Goal: Task Accomplishment & Management: Use online tool/utility

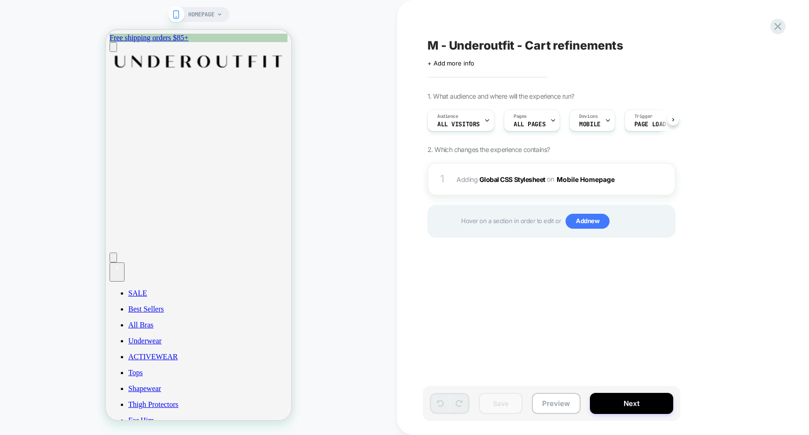
scroll to position [0, 0]
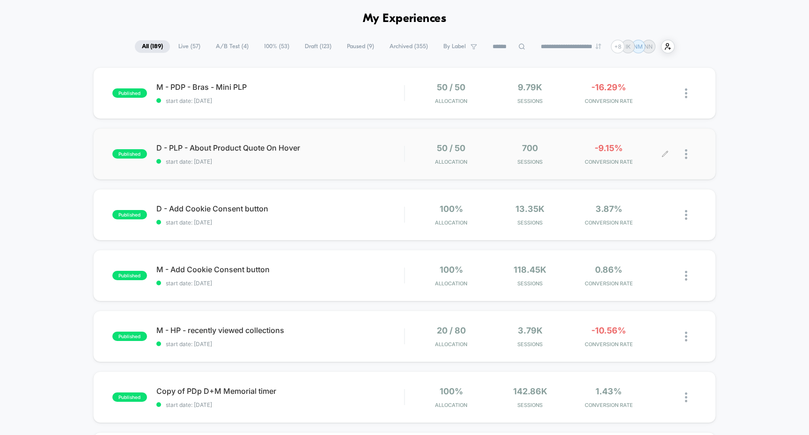
scroll to position [41, 0]
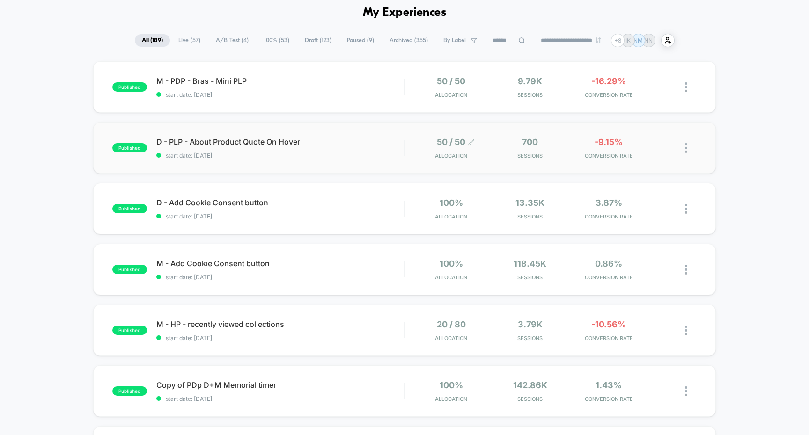
click at [470, 143] on icon at bounding box center [472, 143] width 6 height 6
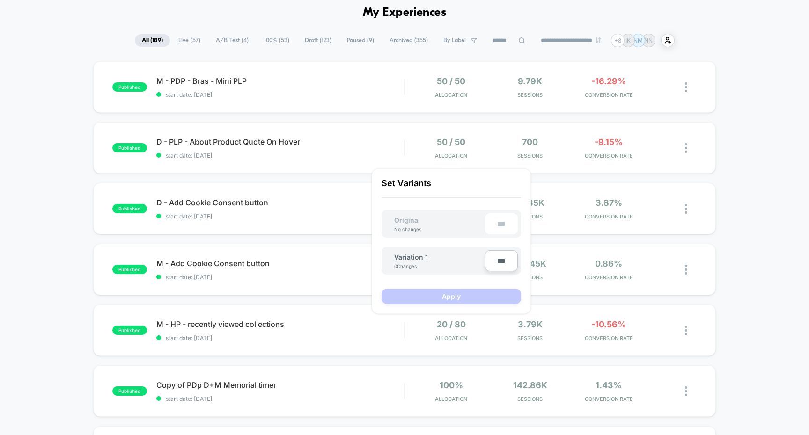
click at [500, 258] on input "***" at bounding box center [501, 260] width 33 height 21
type input "***"
click at [476, 291] on button "Apply" at bounding box center [452, 296] width 140 height 15
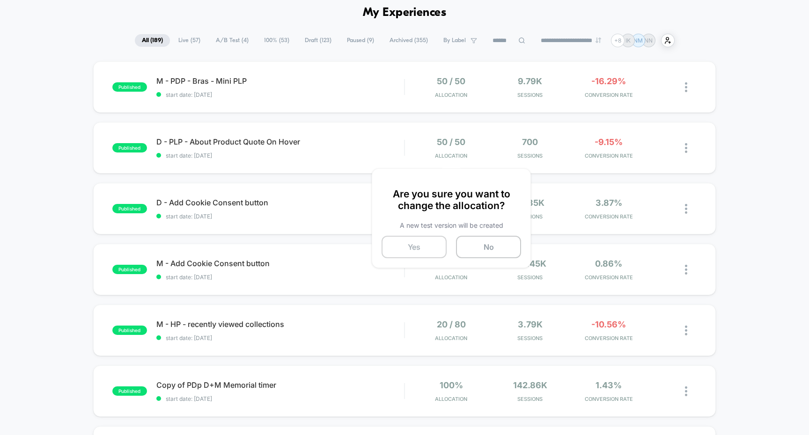
click at [431, 241] on button "Yes" at bounding box center [414, 247] width 65 height 22
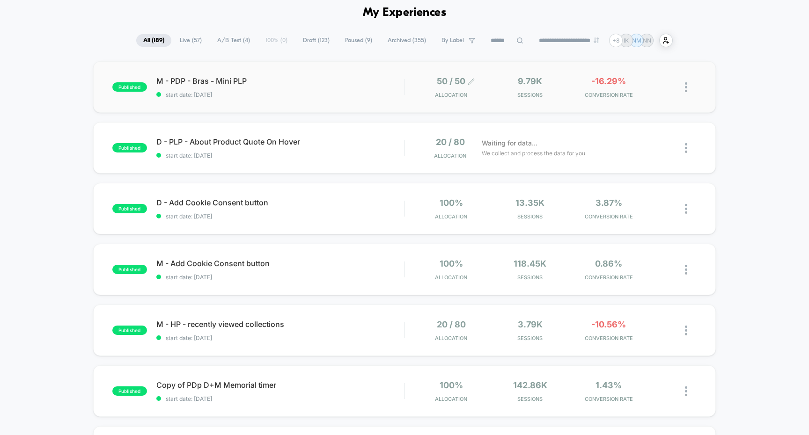
click at [472, 81] on icon at bounding box center [471, 81] width 7 height 7
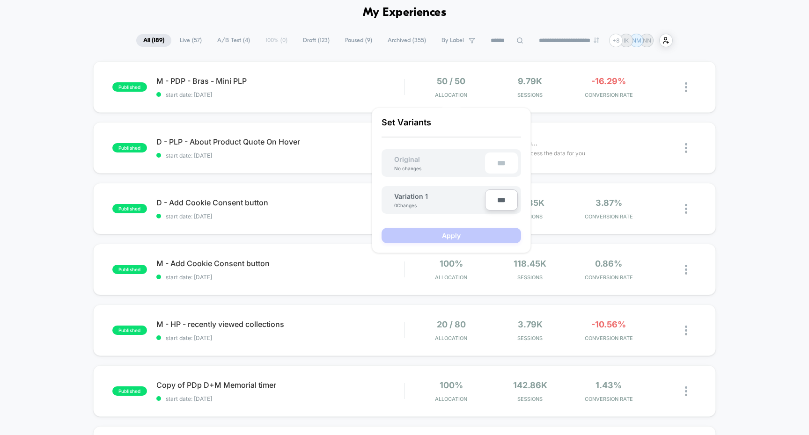
click at [501, 207] on input "***" at bounding box center [501, 200] width 33 height 21
type input "***"
type input "**"
type input "***"
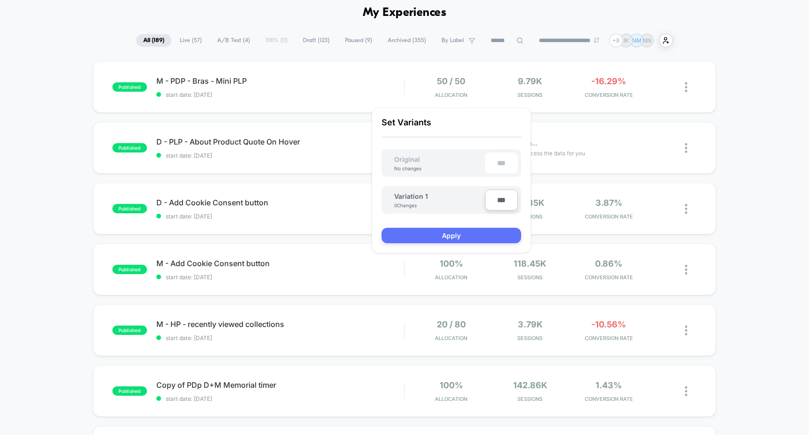
type input "***"
click at [479, 237] on button "Apply" at bounding box center [452, 235] width 140 height 15
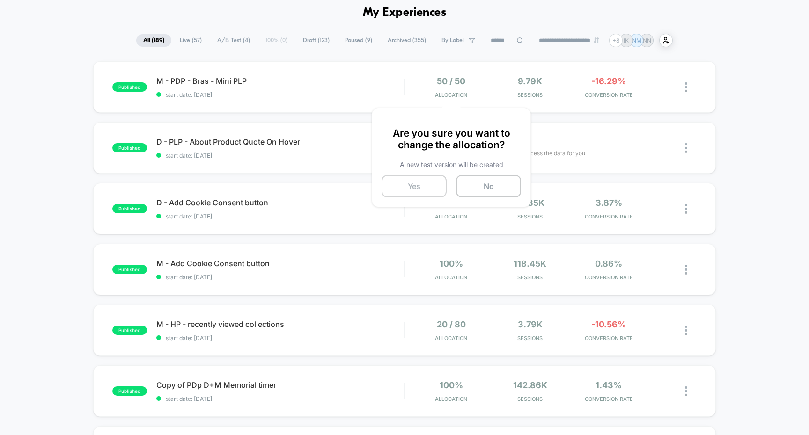
click at [426, 182] on button "Yes" at bounding box center [414, 186] width 65 height 22
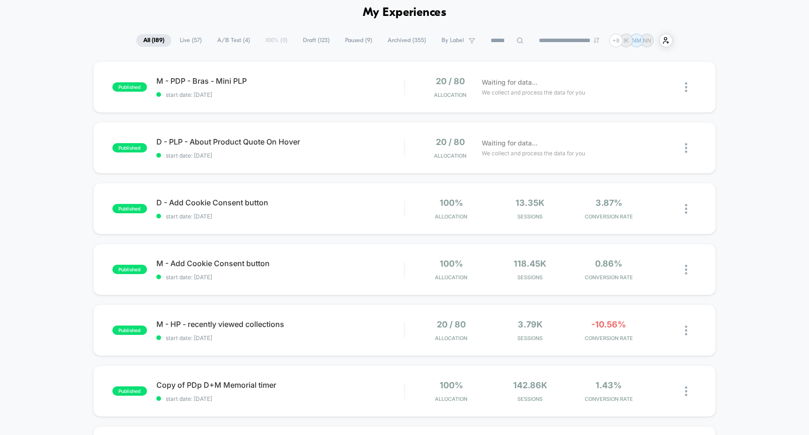
click at [236, 46] on div "**********" at bounding box center [404, 41] width 536 height 14
click at [236, 39] on span "A/B Test ( 4 )" at bounding box center [233, 40] width 47 height 13
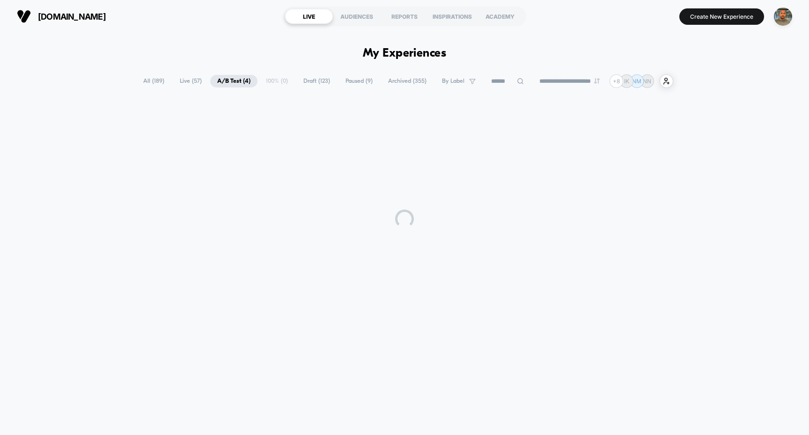
scroll to position [0, 0]
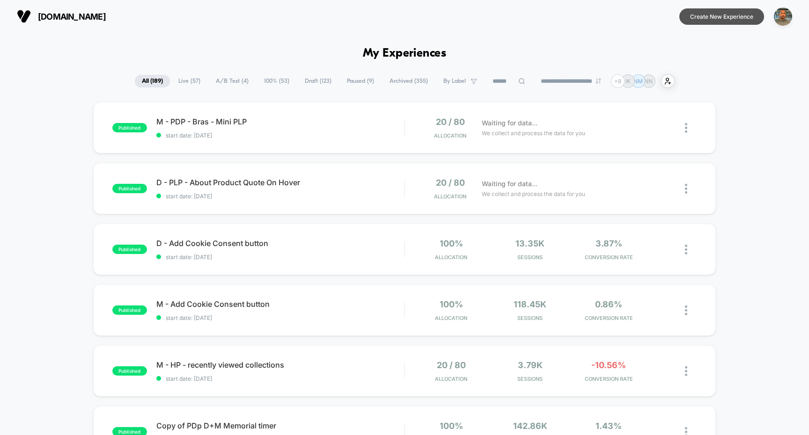
click at [722, 23] on button "Create New Experience" at bounding box center [721, 16] width 85 height 16
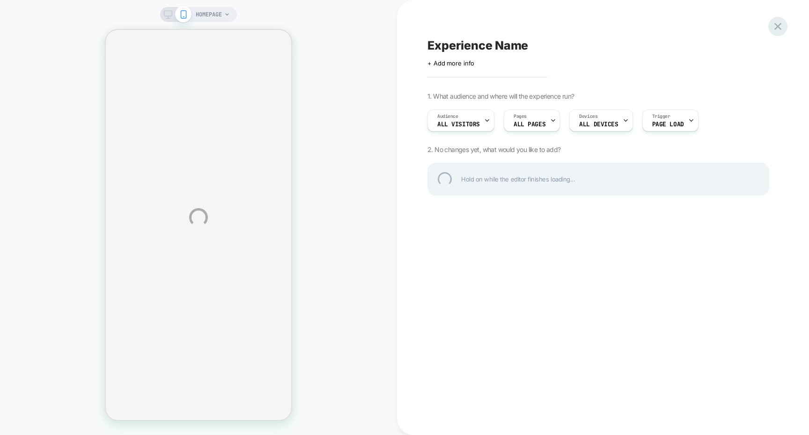
click at [779, 29] on div at bounding box center [777, 26] width 19 height 19
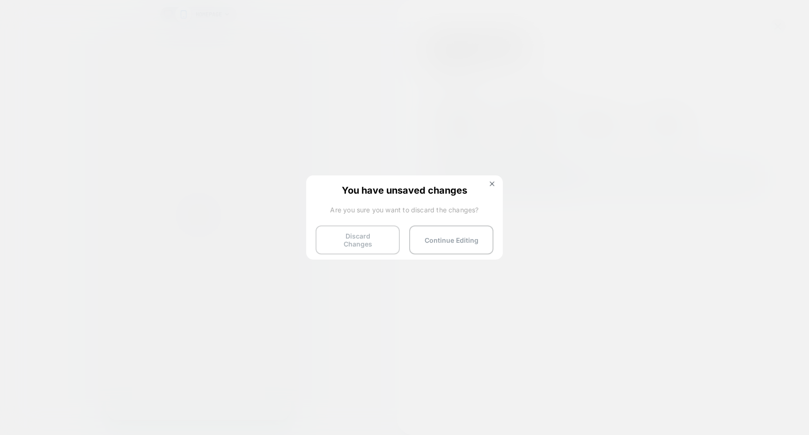
click at [392, 238] on button "Discard Changes" at bounding box center [358, 240] width 84 height 29
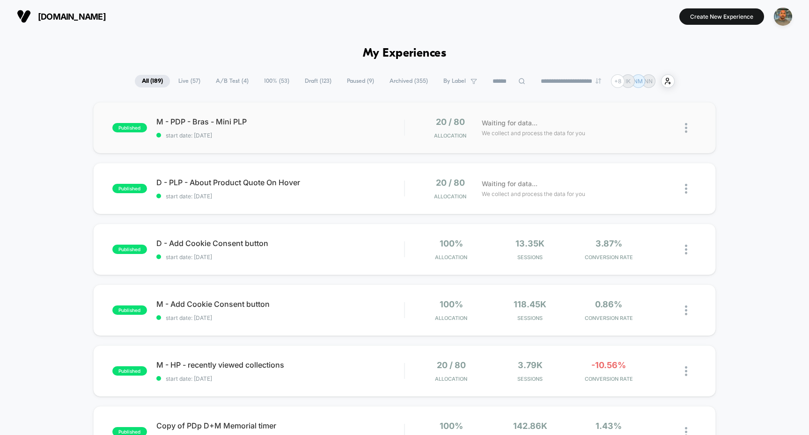
click at [364, 148] on div "published M - PDP - Bras - Mini PLP start date: 9/4/2025 20 / 80 Allocation Wai…" at bounding box center [404, 127] width 623 height 51
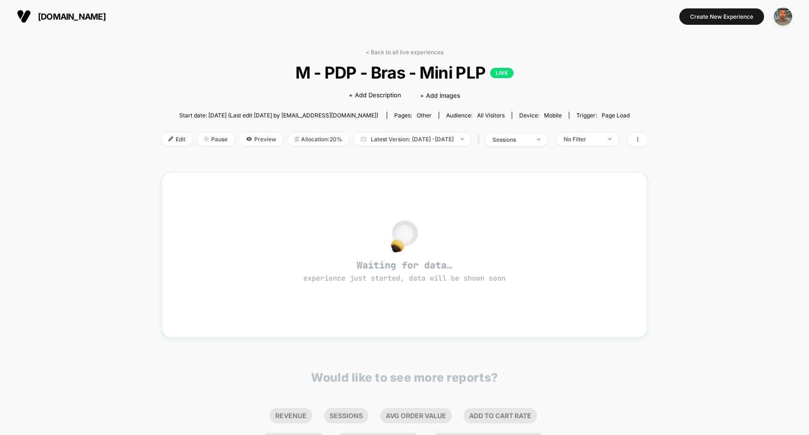
drag, startPoint x: 157, startPoint y: 137, endPoint x: 164, endPoint y: 137, distance: 7.0
click at [169, 137] on img at bounding box center [171, 139] width 5 height 5
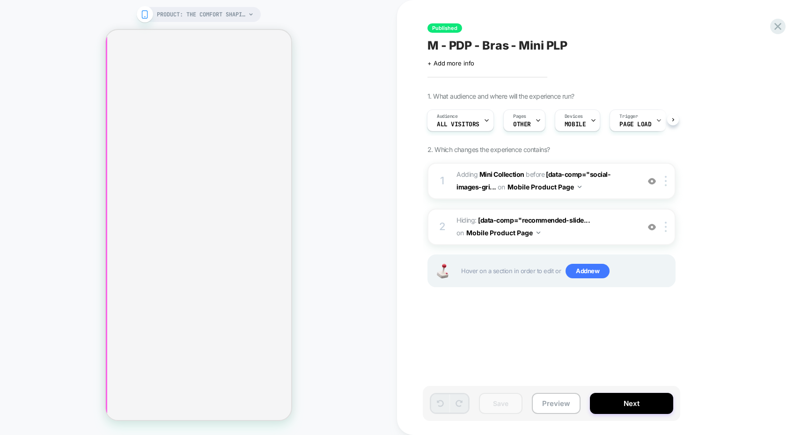
scroll to position [2887, 0]
click at [0, 0] on icon at bounding box center [0, 0] width 0 height 0
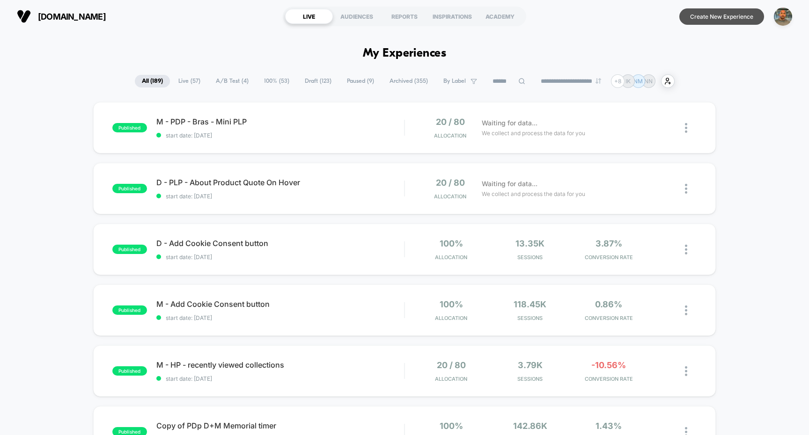
click at [718, 19] on button "Create New Experience" at bounding box center [721, 16] width 85 height 16
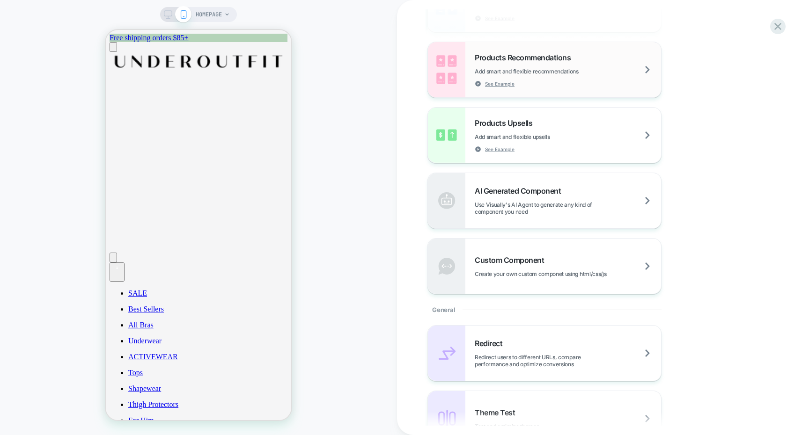
scroll to position [193, 0]
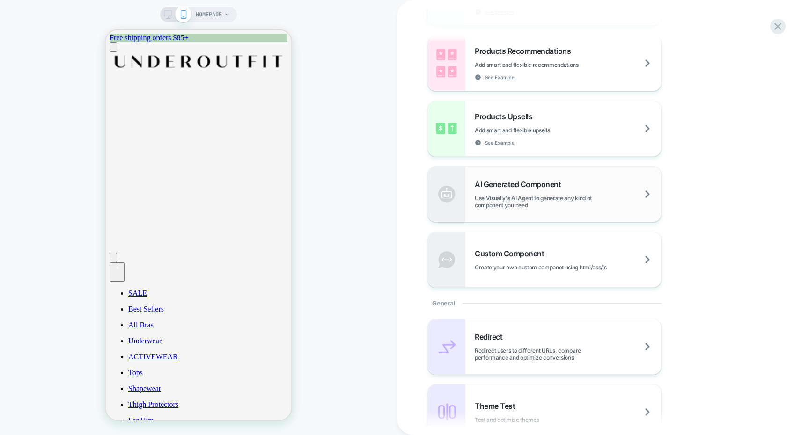
click at [567, 207] on span "Use Visually's AI Agent to generate any kind of component you need" at bounding box center [568, 202] width 186 height 14
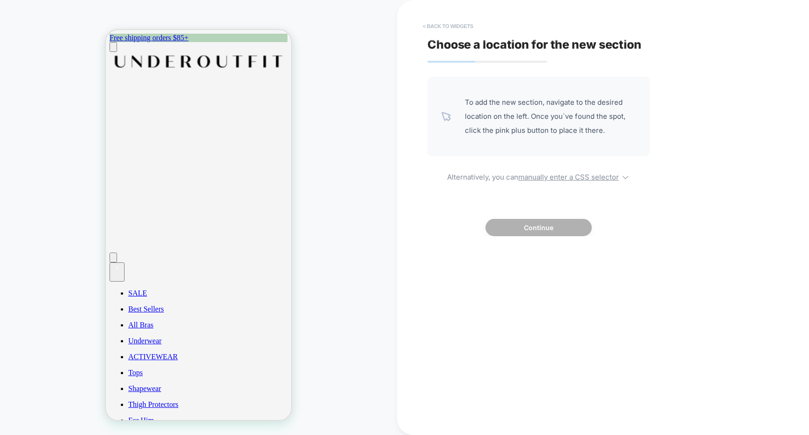
click at [448, 31] on button "< Back to widgets" at bounding box center [448, 26] width 60 height 15
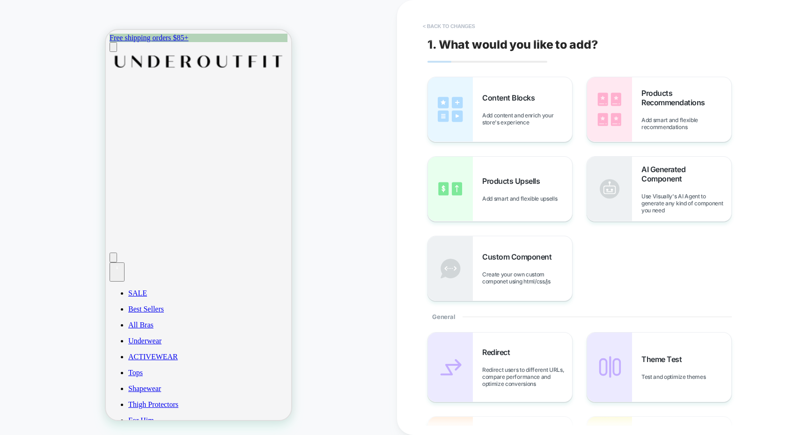
click at [447, 28] on button "< Back to changes" at bounding box center [449, 26] width 62 height 15
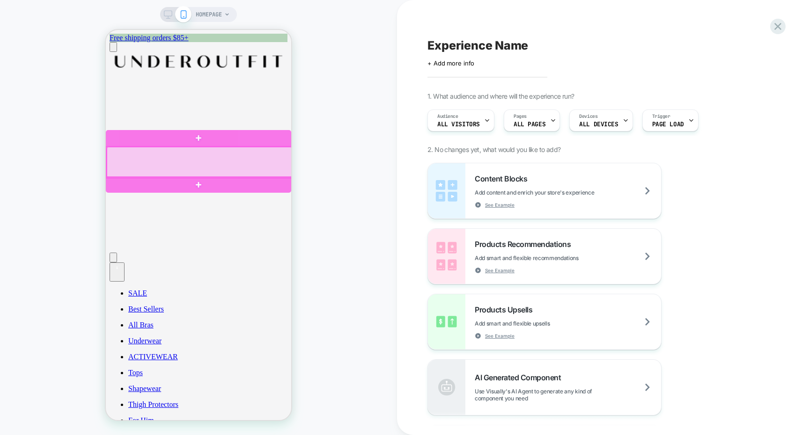
click at [283, 164] on div at bounding box center [199, 162] width 185 height 31
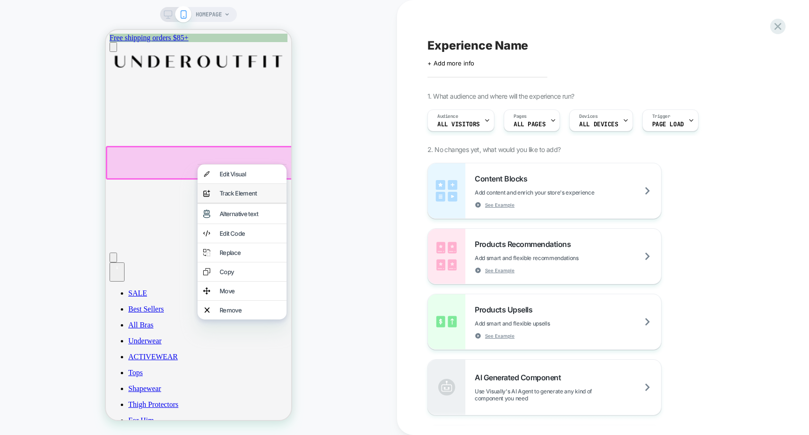
click at [234, 197] on div "Track Element" at bounding box center [250, 193] width 61 height 7
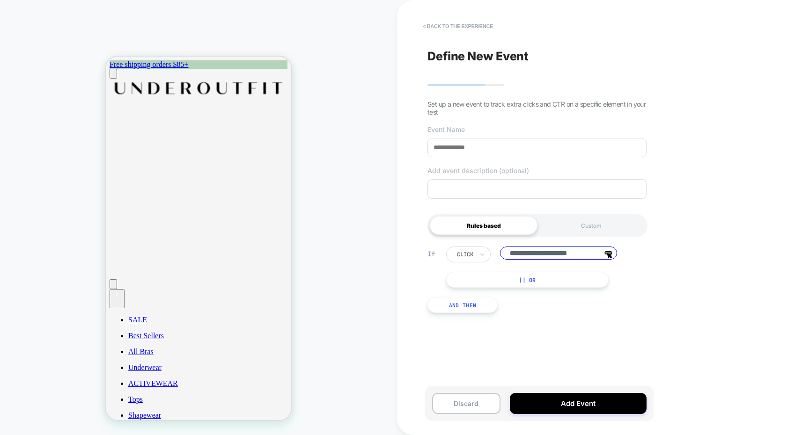
click at [482, 146] on input at bounding box center [536, 147] width 219 height 19
type input "******"
click at [480, 188] on textarea "To enrich screen reader interactions, please activate Accessibility in Grammarl…" at bounding box center [536, 189] width 219 height 20
type textarea "*"
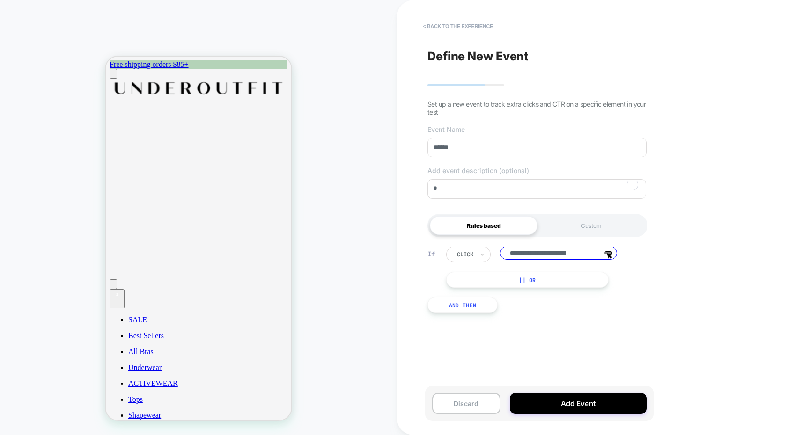
type textarea "*"
type textarea "**"
type textarea "*"
type textarea "***"
type textarea "*"
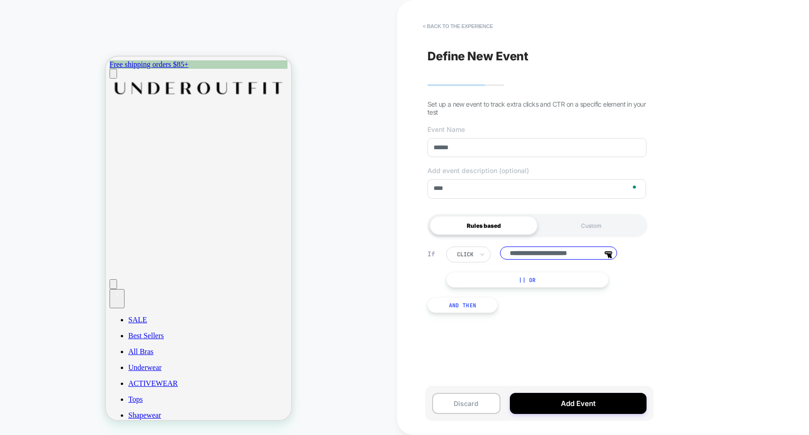
type textarea "*****"
type textarea "*"
type textarea "******"
click at [519, 283] on button "|| Or" at bounding box center [527, 280] width 162 height 16
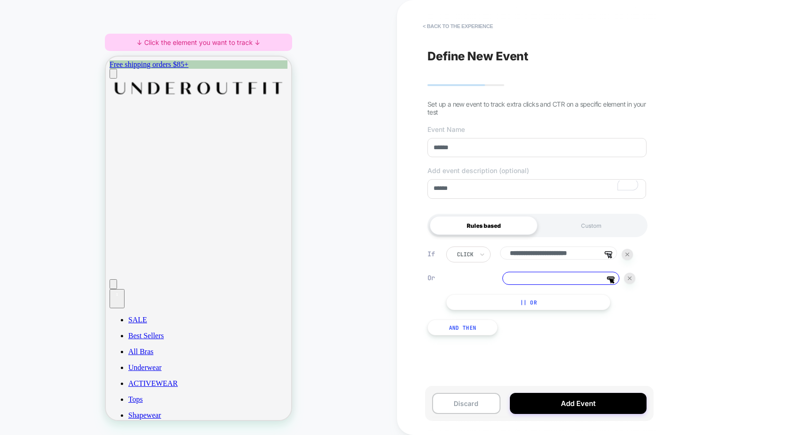
click at [588, 260] on input "**********" at bounding box center [558, 253] width 117 height 13
click at [633, 280] on div at bounding box center [629, 278] width 11 height 11
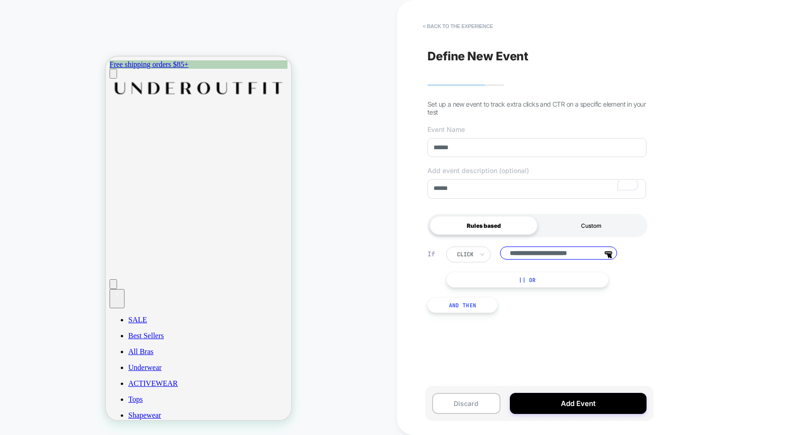
click at [586, 230] on div "Custom" at bounding box center [591, 225] width 108 height 19
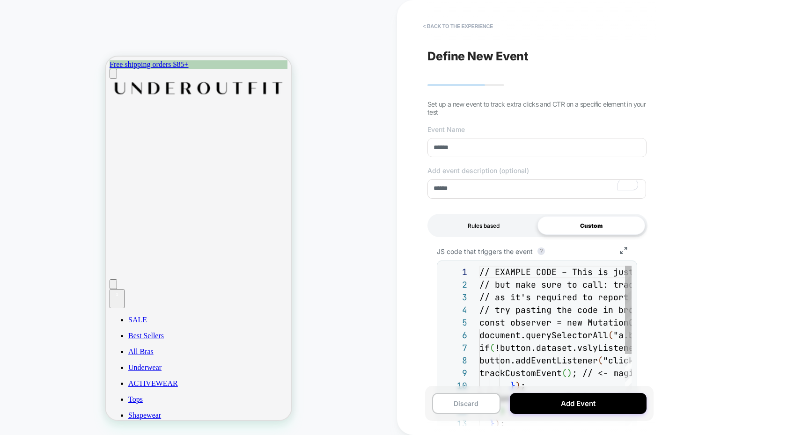
scroll to position [101, 0]
click at [492, 225] on div "Rules based" at bounding box center [484, 225] width 108 height 19
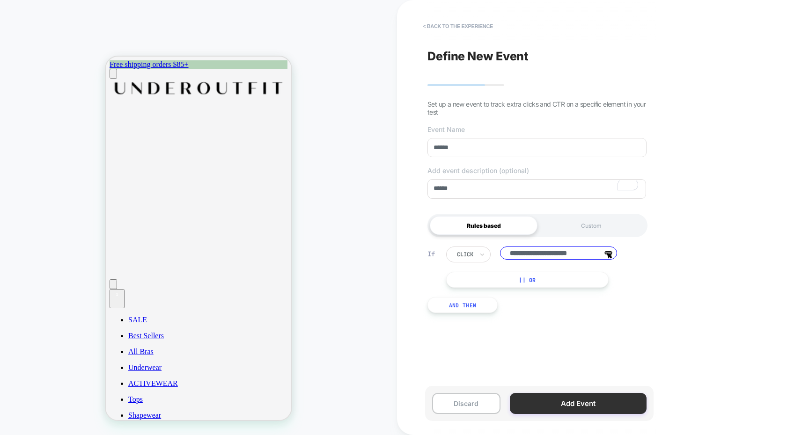
click at [573, 400] on button "Add Event" at bounding box center [578, 403] width 137 height 21
type textarea "*"
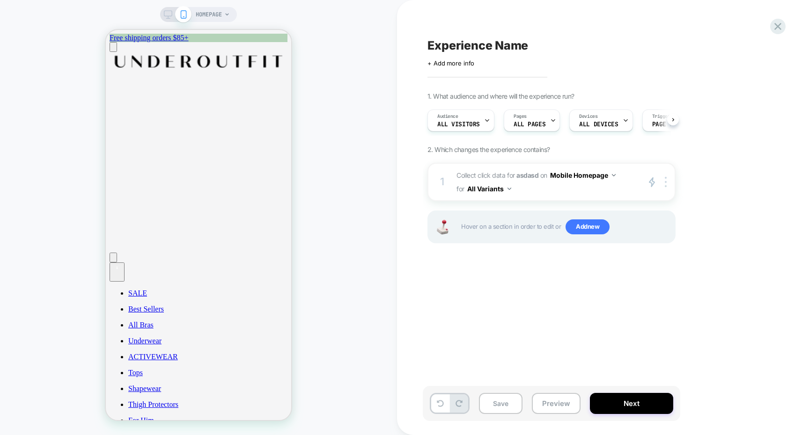
scroll to position [0, 0]
click at [580, 222] on span "Add new" at bounding box center [588, 227] width 44 height 15
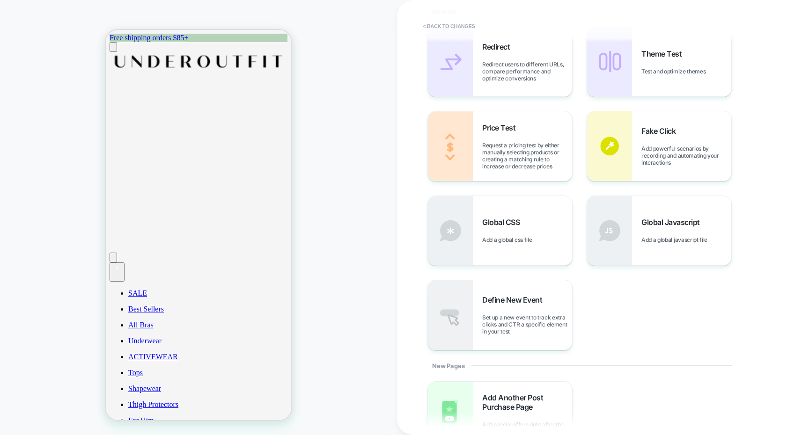
scroll to position [364, 0]
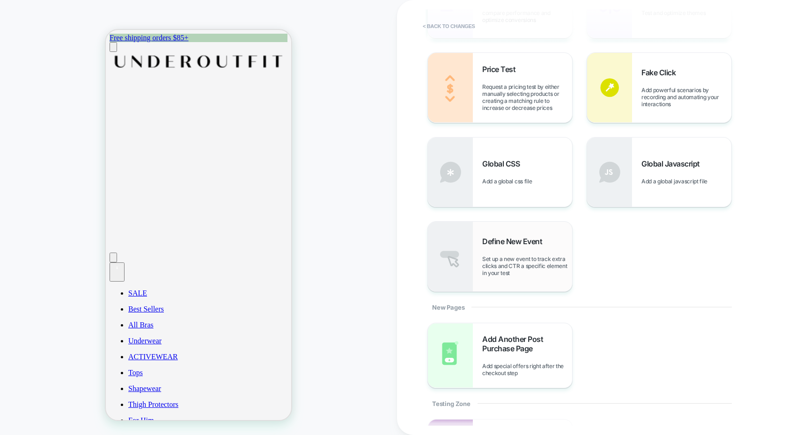
click at [550, 240] on div "Define New Event Set up a new event to track extra clicks and CTR a specific el…" at bounding box center [527, 257] width 90 height 40
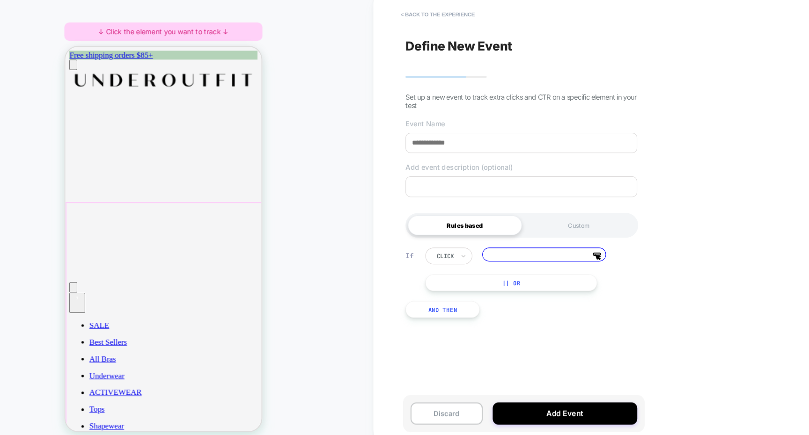
scroll to position [2, 0]
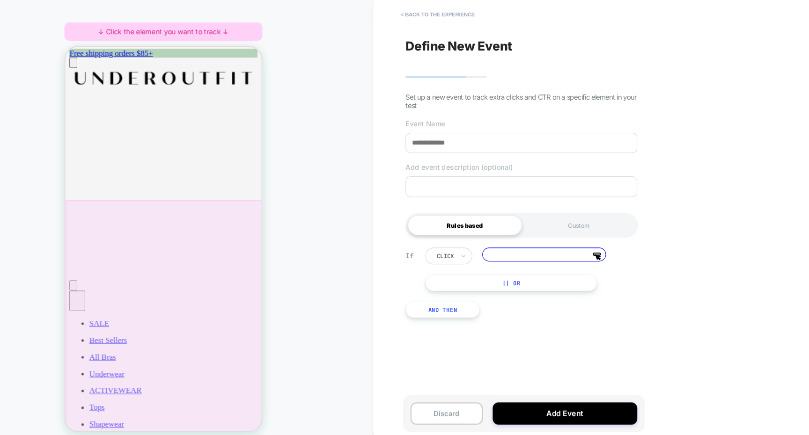
click at [196, 283] on div at bounding box center [158, 308] width 187 height 234
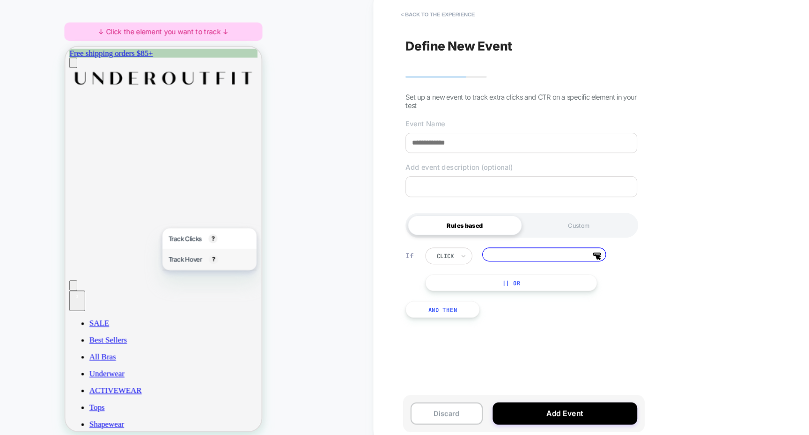
click at [191, 251] on span "Track Hover" at bounding box center [178, 247] width 32 height 7
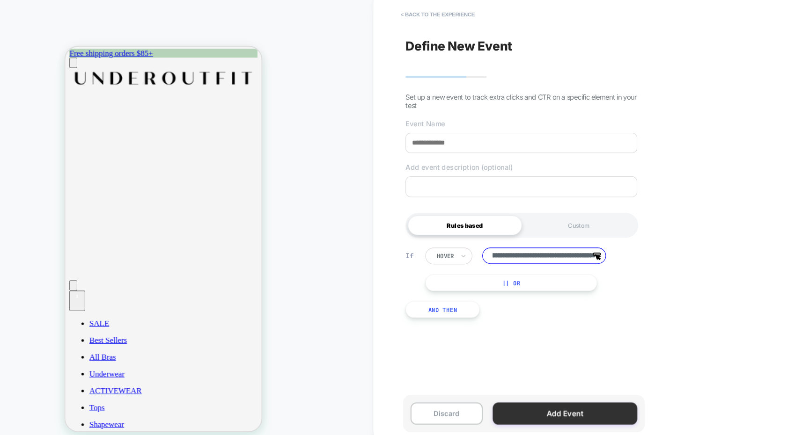
scroll to position [0, 0]
click at [547, 398] on button "Add Event" at bounding box center [578, 403] width 137 height 21
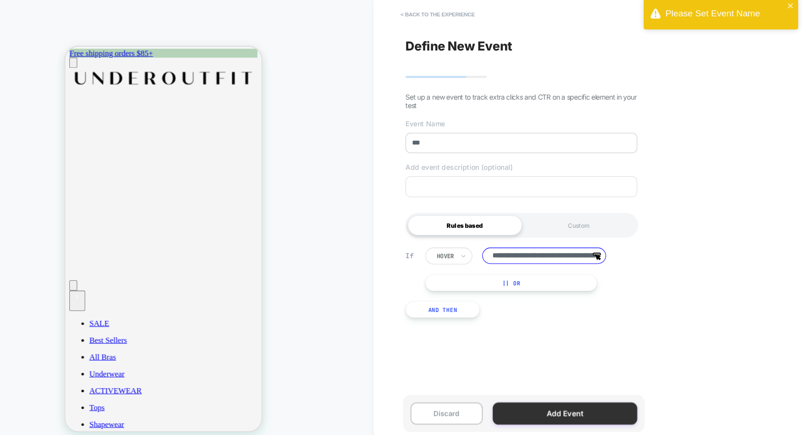
type input "***"
click at [564, 404] on button "Add Event" at bounding box center [578, 403] width 137 height 21
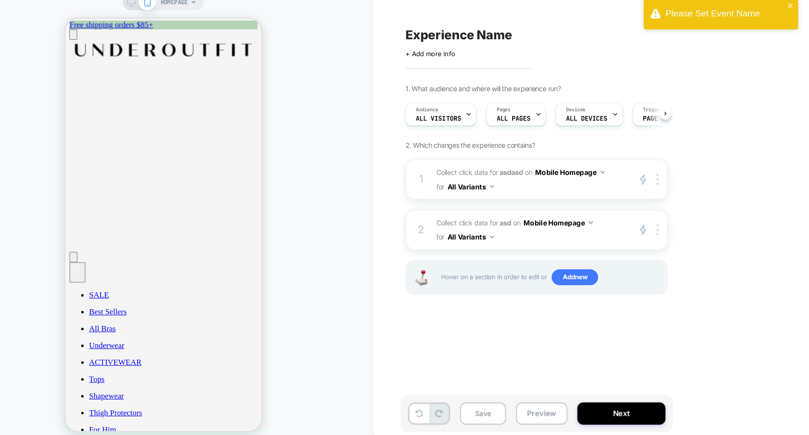
scroll to position [0, 0]
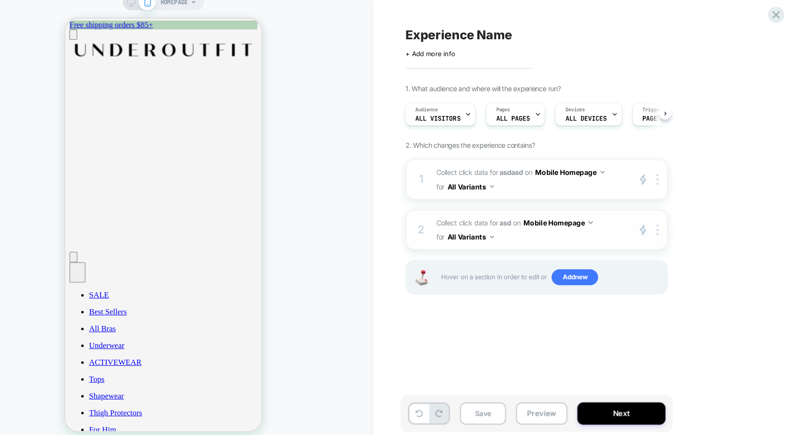
click at [535, 234] on span "Collect click data for asd on Mobile Homepage for All Variants" at bounding box center [545, 229] width 178 height 27
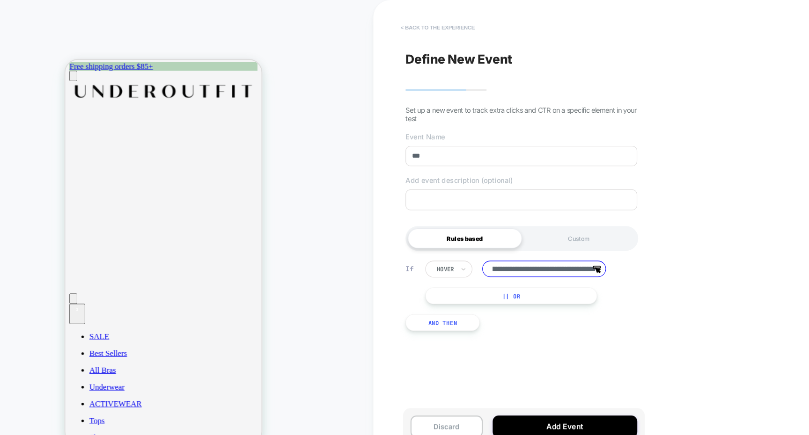
scroll to position [0, 0]
click at [451, 21] on button "< back to the experience" at bounding box center [458, 26] width 80 height 15
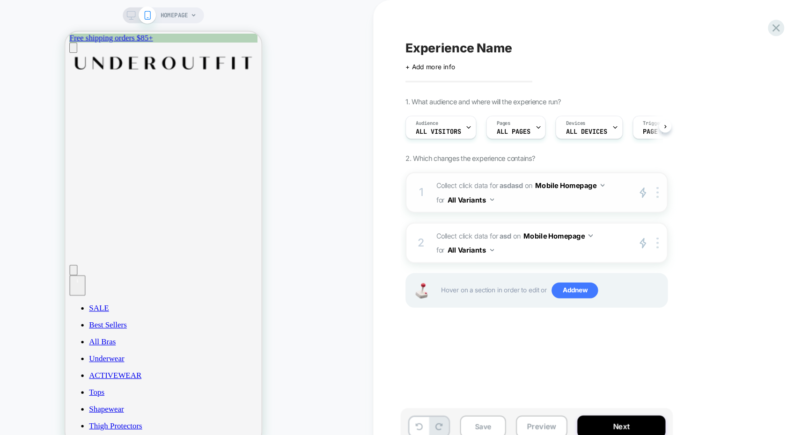
scroll to position [0, 0]
click at [585, 239] on span "Collect click data for asd on Mobile Homepage for All Variants" at bounding box center [545, 229] width 178 height 27
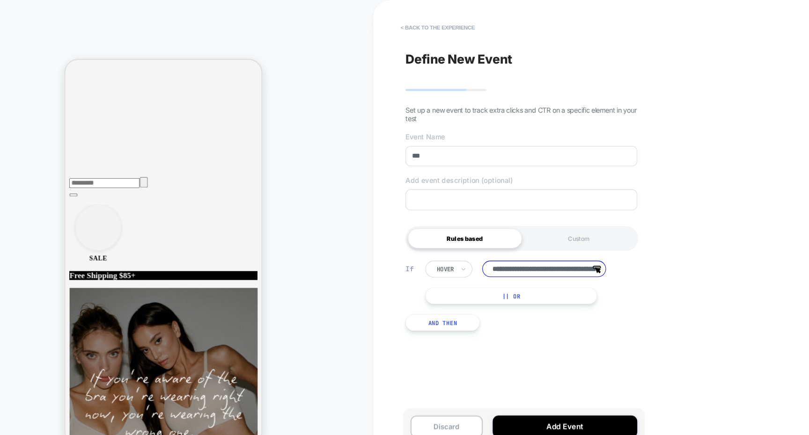
scroll to position [521, 0]
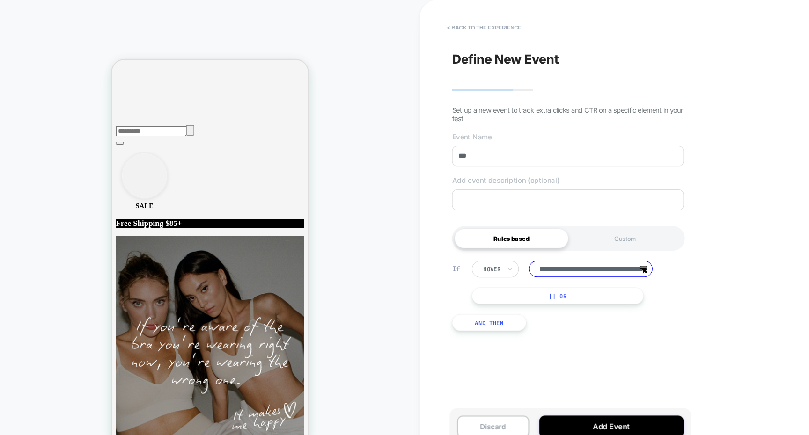
click at [387, 242] on div "HOMEPAGE ↓ Click the element you want to track ↓" at bounding box center [198, 217] width 397 height 417
click at [440, 19] on button "< back to the experience" at bounding box center [458, 26] width 80 height 15
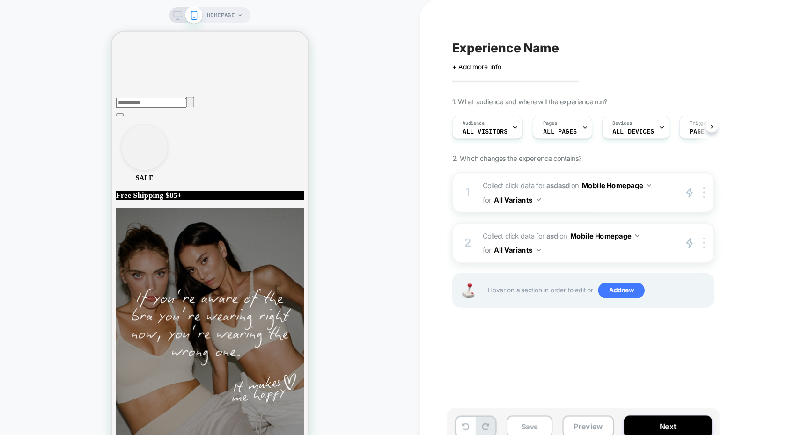
scroll to position [0, 0]
click at [587, 277] on span "Add new" at bounding box center [588, 274] width 44 height 15
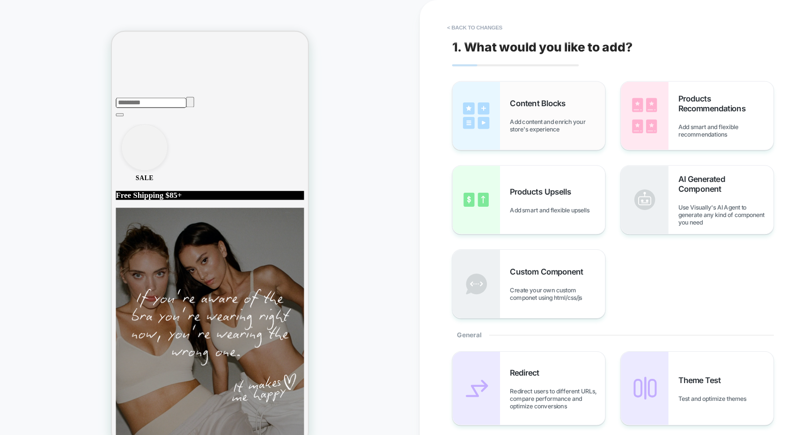
click at [516, 115] on span "Add content and enrich your store's experience" at bounding box center [527, 119] width 90 height 14
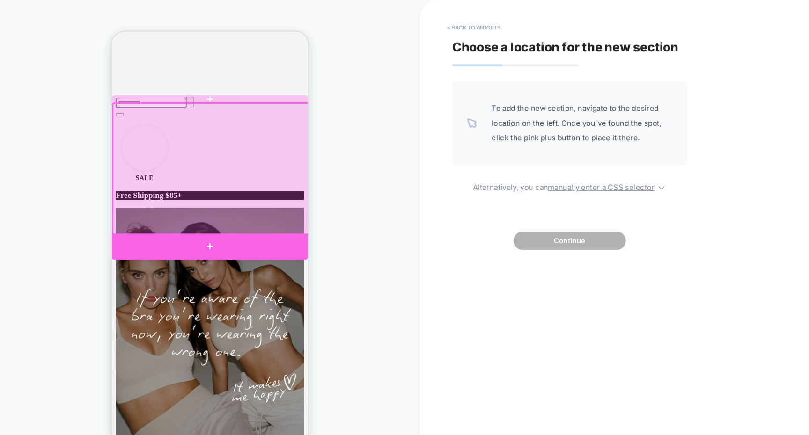
click at [288, 228] on div at bounding box center [204, 234] width 185 height 25
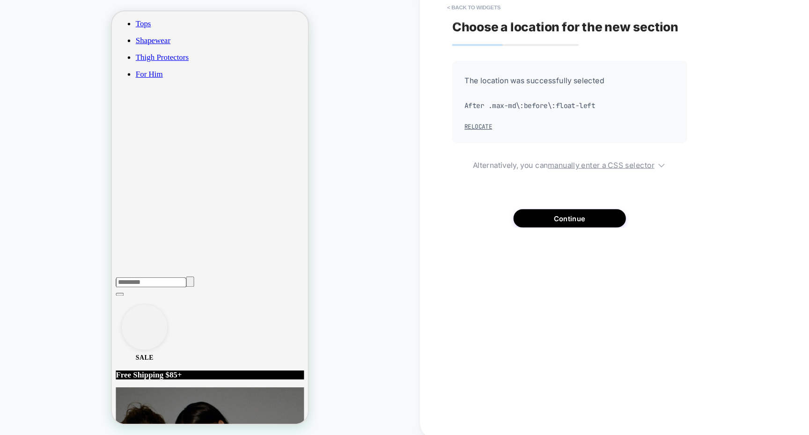
click at [517, 235] on div "Choose a location for the new section The location was successfully selected Af…" at bounding box center [598, 217] width 351 height 417
click at [522, 226] on button "Continue" at bounding box center [538, 225] width 106 height 17
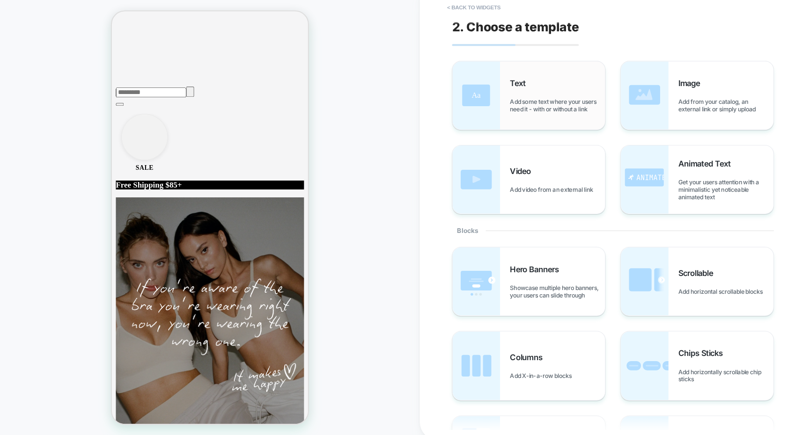
scroll to position [478, 0]
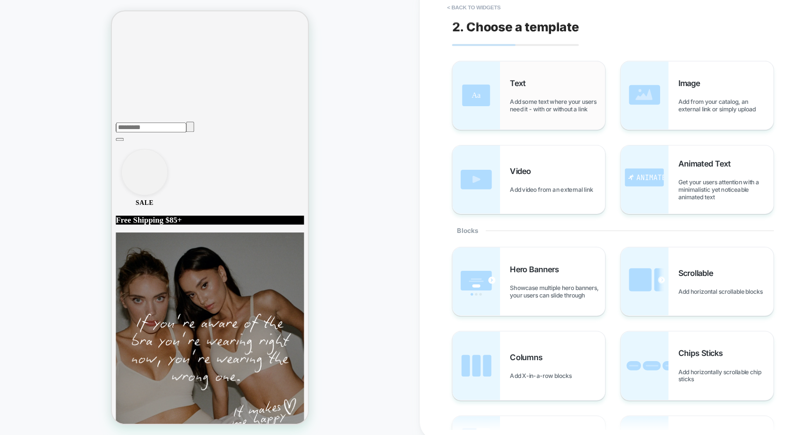
click at [505, 102] on div "Text Add some text where your users need it - with or without a link" at bounding box center [527, 109] width 90 height 33
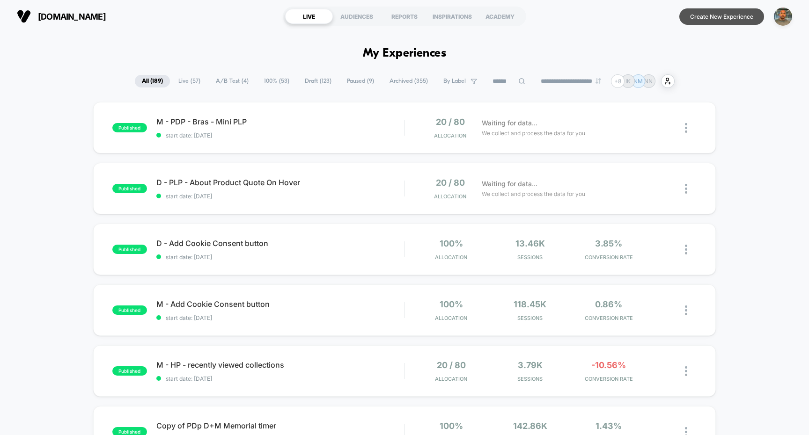
click at [708, 21] on button "Create New Experience" at bounding box center [721, 16] width 85 height 16
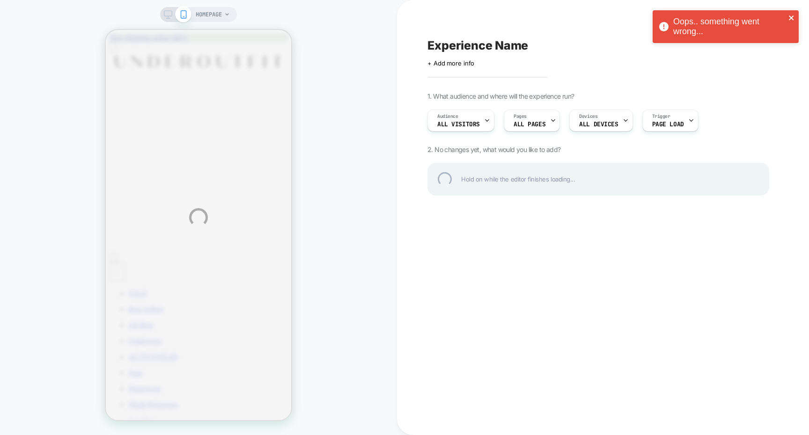
click at [792, 17] on icon "close" at bounding box center [791, 17] width 5 height 5
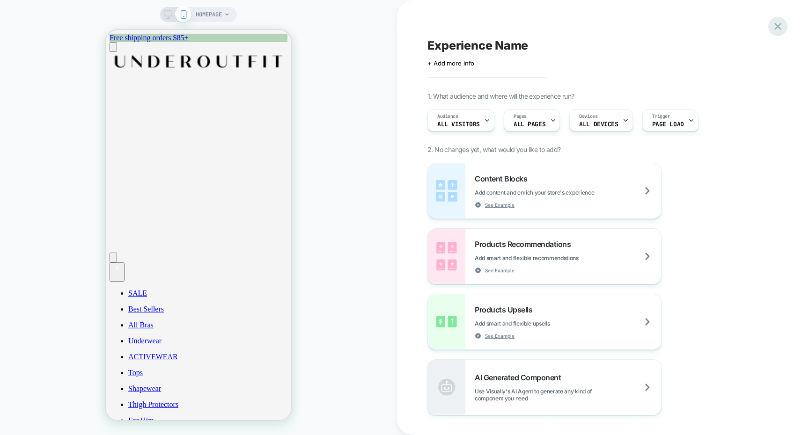
click at [774, 20] on div at bounding box center [777, 26] width 19 height 19
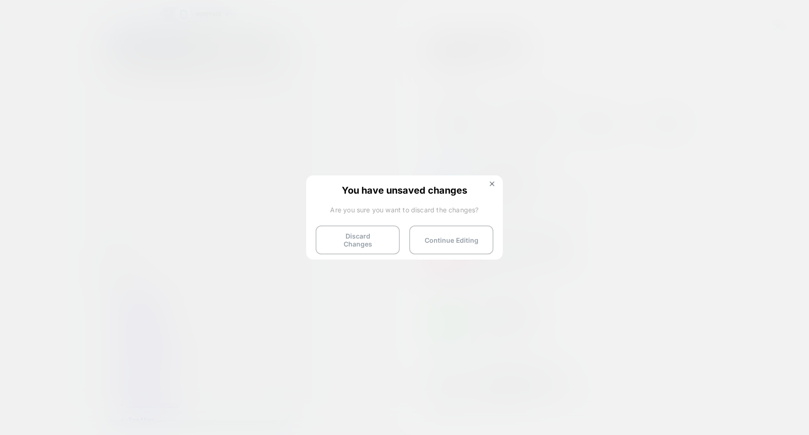
click at [354, 250] on div "You have unsaved changes Are you sure you want to discard the changes? Discard …" at bounding box center [404, 217] width 197 height 83
click at [358, 243] on button "Discard Changes" at bounding box center [358, 240] width 84 height 29
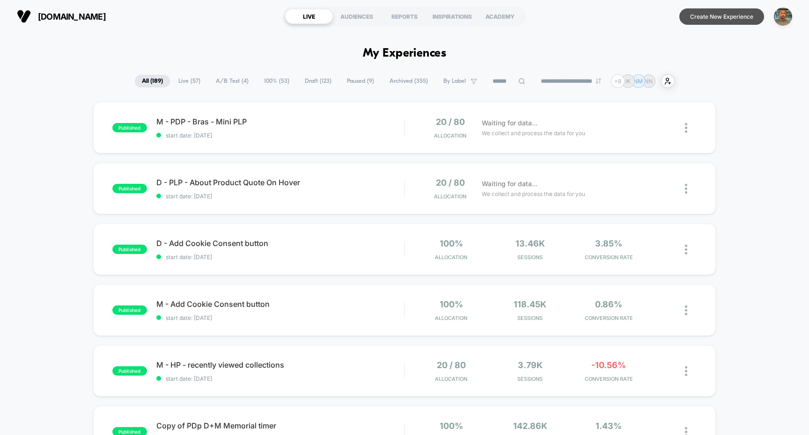
click at [737, 21] on button "Create New Experience" at bounding box center [721, 16] width 85 height 16
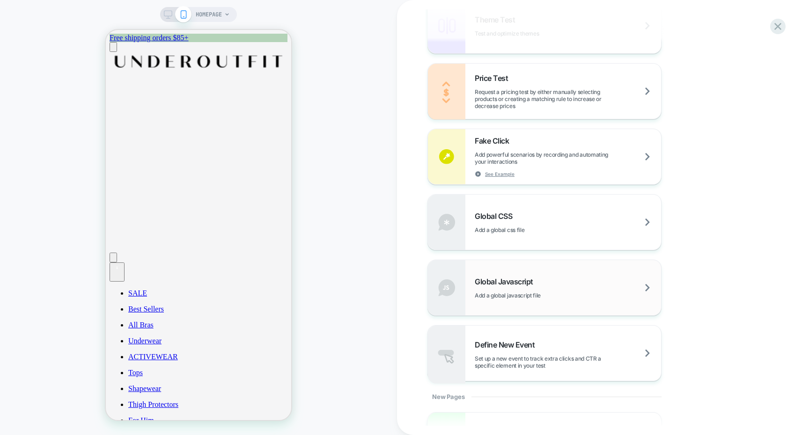
scroll to position [609, 0]
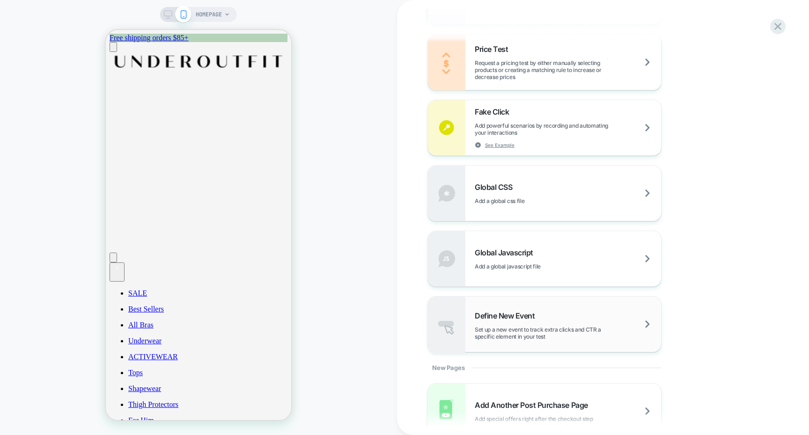
click at [554, 332] on span "Set up a new event to track extra clicks and CTR a specific element in your test" at bounding box center [568, 333] width 186 height 14
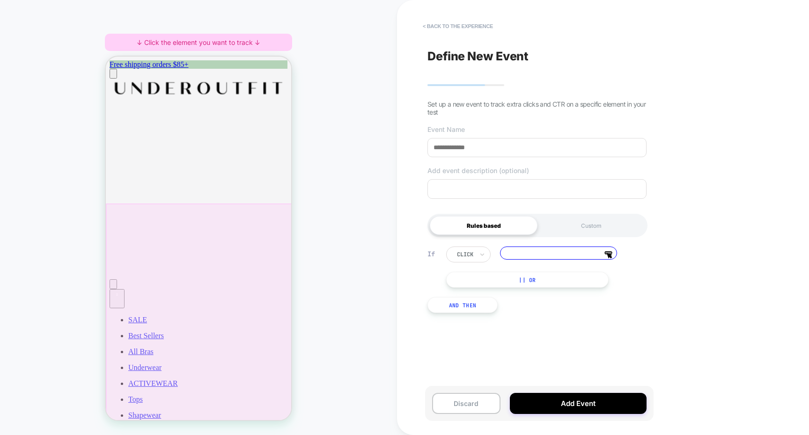
click at [224, 241] on div at bounding box center [199, 321] width 187 height 234
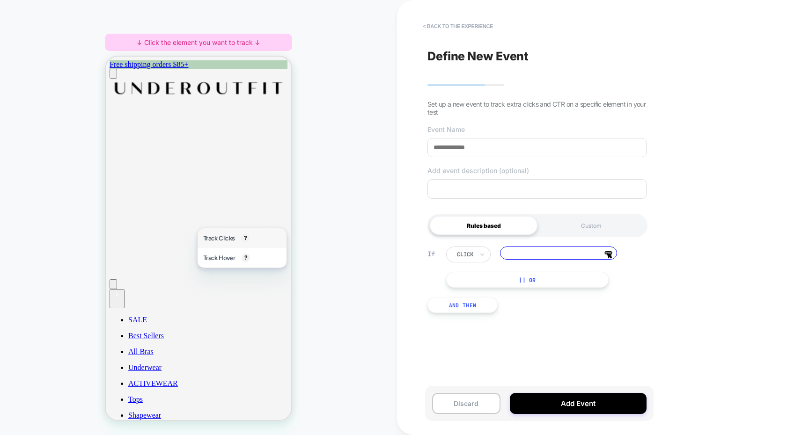
click at [228, 242] on span "Track Clicks" at bounding box center [218, 238] width 31 height 7
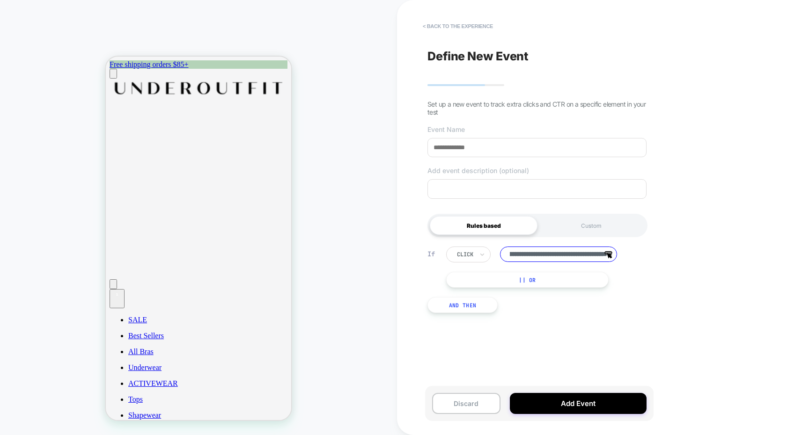
scroll to position [0, 0]
click at [491, 283] on button "|| Or" at bounding box center [527, 280] width 162 height 16
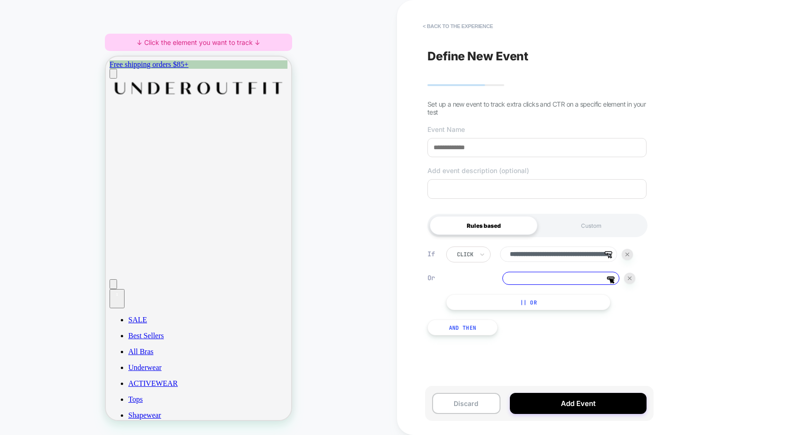
click at [454, 334] on button "And Then" at bounding box center [462, 328] width 70 height 16
click at [629, 339] on img at bounding box center [627, 337] width 4 height 4
click at [629, 280] on img at bounding box center [630, 279] width 4 height 4
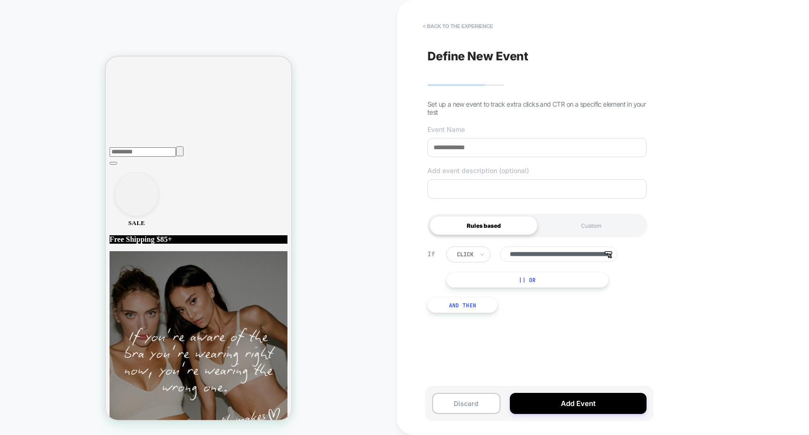
scroll to position [500, 0]
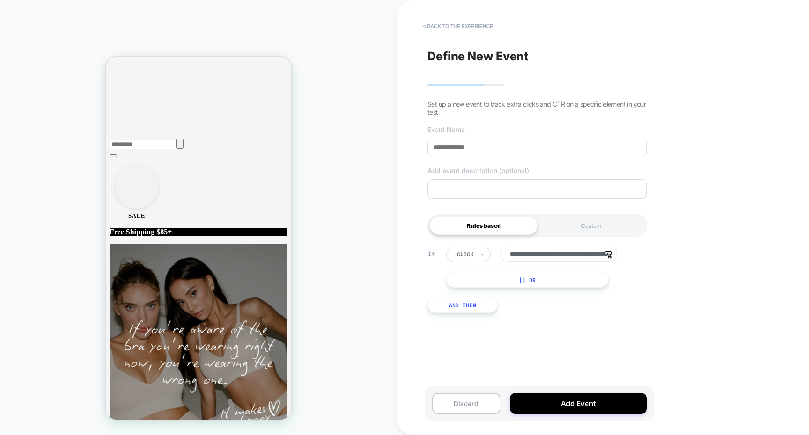
click at [499, 195] on textarea at bounding box center [536, 189] width 219 height 20
